Goal: Information Seeking & Learning: Compare options

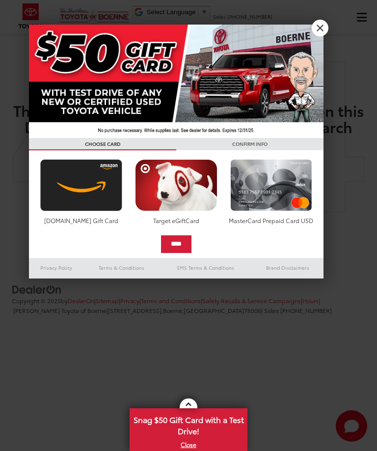
click at [324, 29] on link "X" at bounding box center [320, 28] width 17 height 17
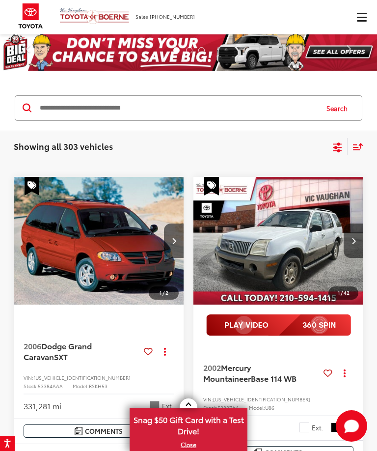
click at [338, 147] on icon "Select filters" at bounding box center [337, 145] width 9 height 6
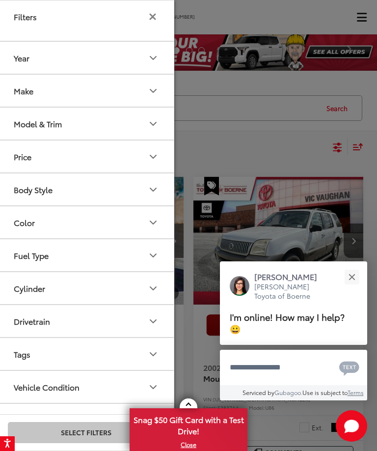
click at [364, 148] on div at bounding box center [188, 225] width 377 height 451
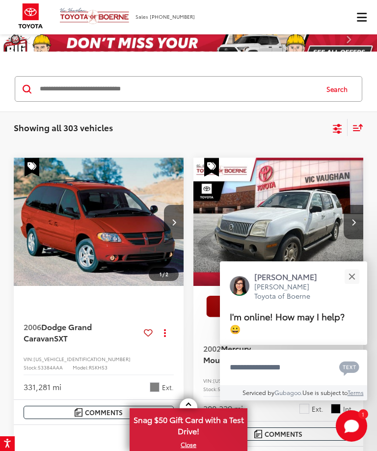
click at [357, 279] on button "Close" at bounding box center [351, 276] width 21 height 21
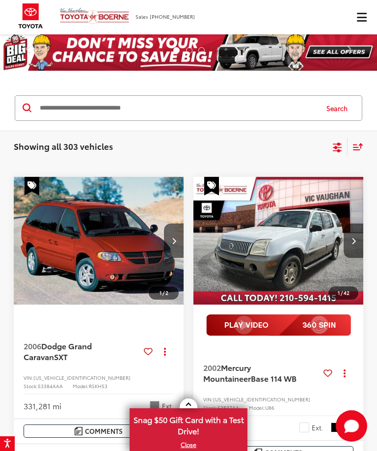
click at [341, 152] on icon "Select filters" at bounding box center [337, 147] width 12 height 12
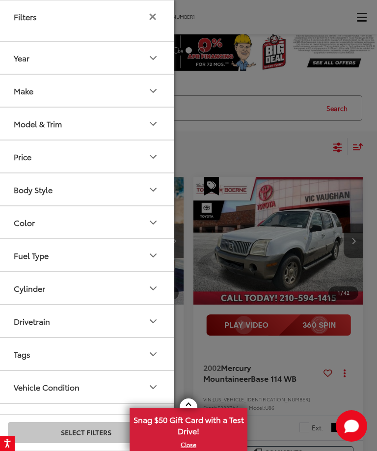
click at [149, 89] on icon "Make" at bounding box center [153, 91] width 12 height 12
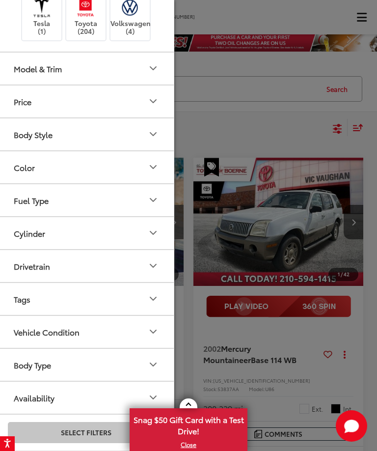
scroll to position [428, 0]
click at [88, 19] on img at bounding box center [85, 7] width 27 height 23
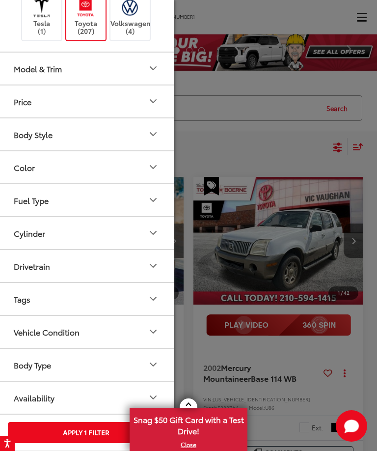
click at [152, 74] on icon "Model & Trim" at bounding box center [153, 68] width 12 height 12
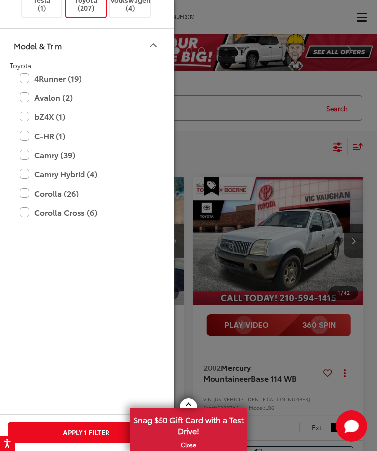
click at [83, 87] on label "4Runner (19)" at bounding box center [86, 78] width 133 height 17
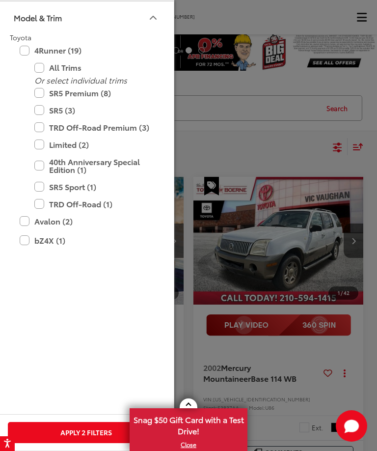
scroll to position [480, 0]
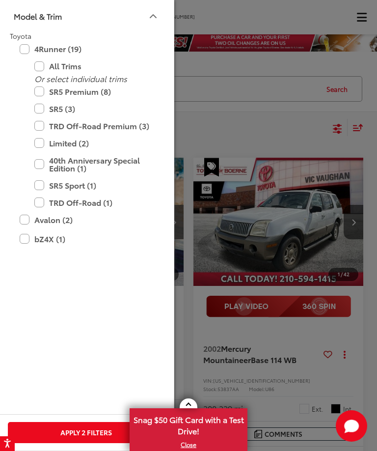
click at [99, 100] on label "SR5 Premium (8)" at bounding box center [93, 91] width 118 height 17
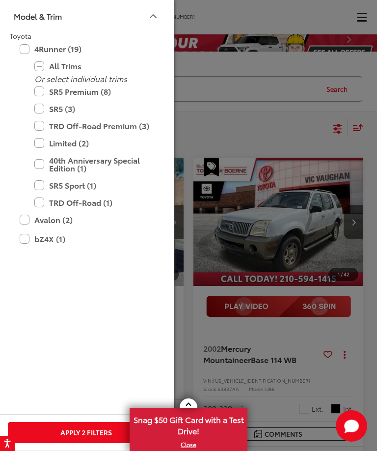
click at [85, 75] on label "All Trims" at bounding box center [93, 65] width 118 height 17
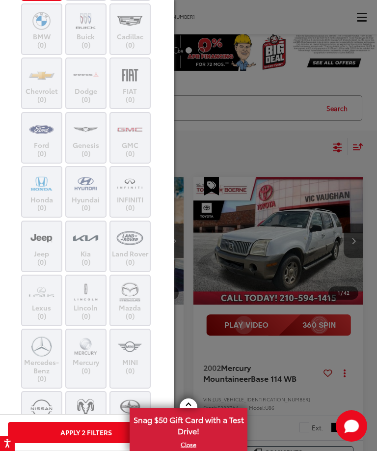
click at [277, 128] on div at bounding box center [188, 225] width 377 height 451
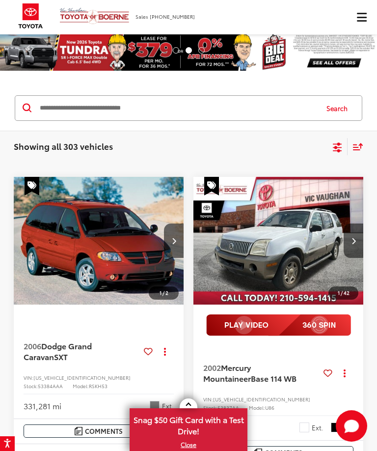
scroll to position [122, 0]
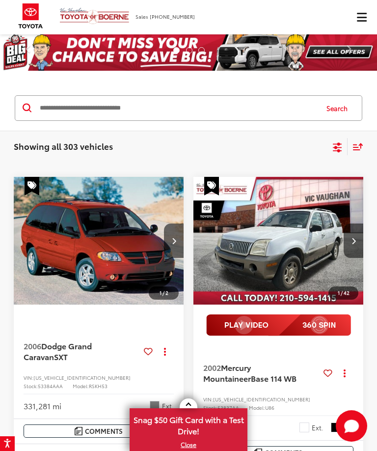
click at [337, 146] on icon "Select filters" at bounding box center [337, 147] width 12 height 12
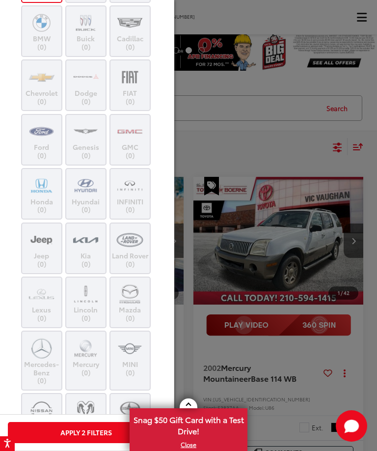
scroll to position [162, 0]
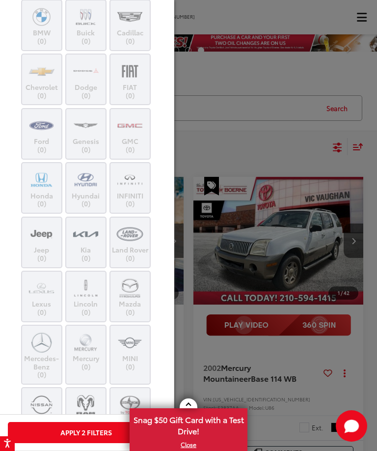
click at [91, 430] on button "Apply 2 Filters" at bounding box center [86, 432] width 156 height 21
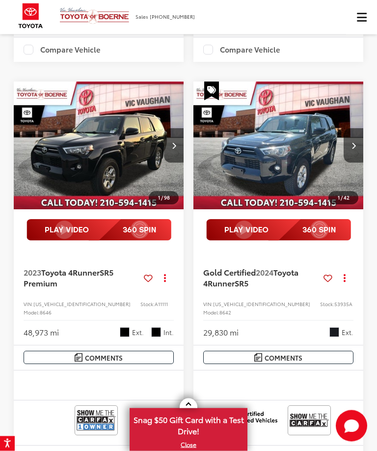
scroll to position [1240, 0]
click at [297, 135] on img "2024 Toyota 4Runner SR5 0" at bounding box center [278, 145] width 171 height 129
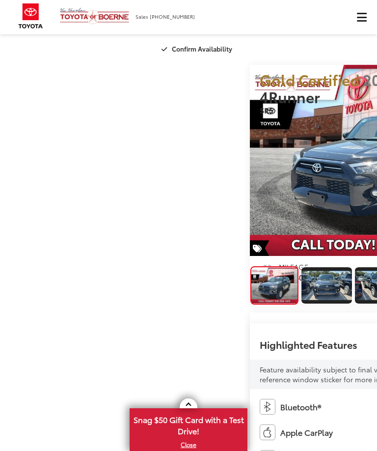
scroll to position [23, 0]
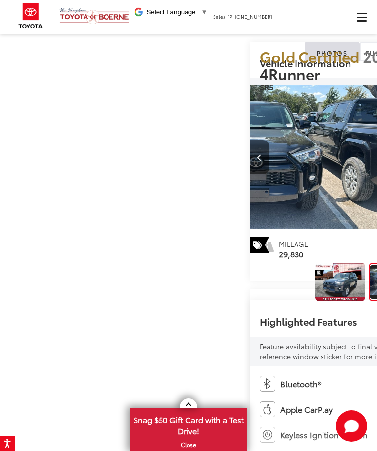
scroll to position [0, 0]
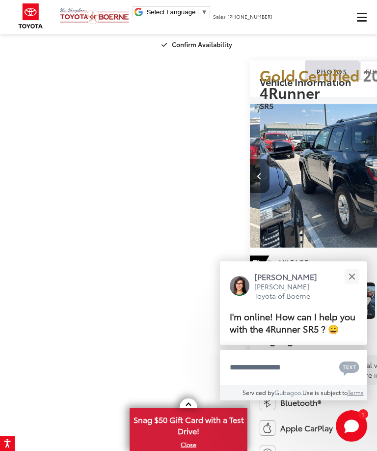
scroll to position [0, 309]
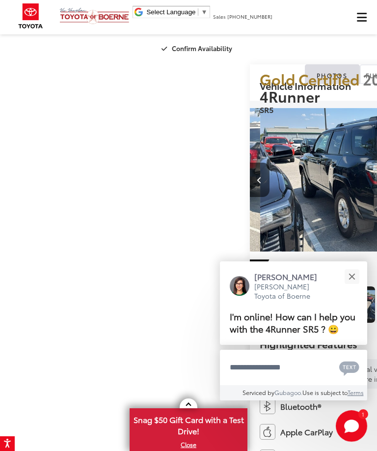
click at [355, 287] on button "Close" at bounding box center [351, 276] width 21 height 21
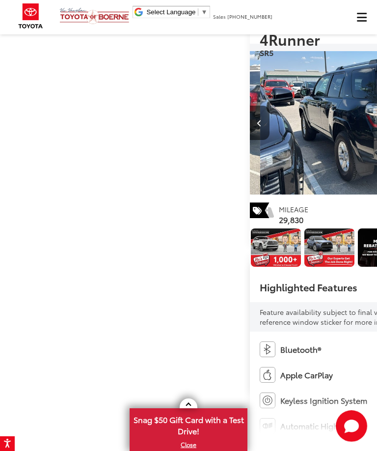
scroll to position [0, 0]
